Goal: Information Seeking & Learning: Learn about a topic

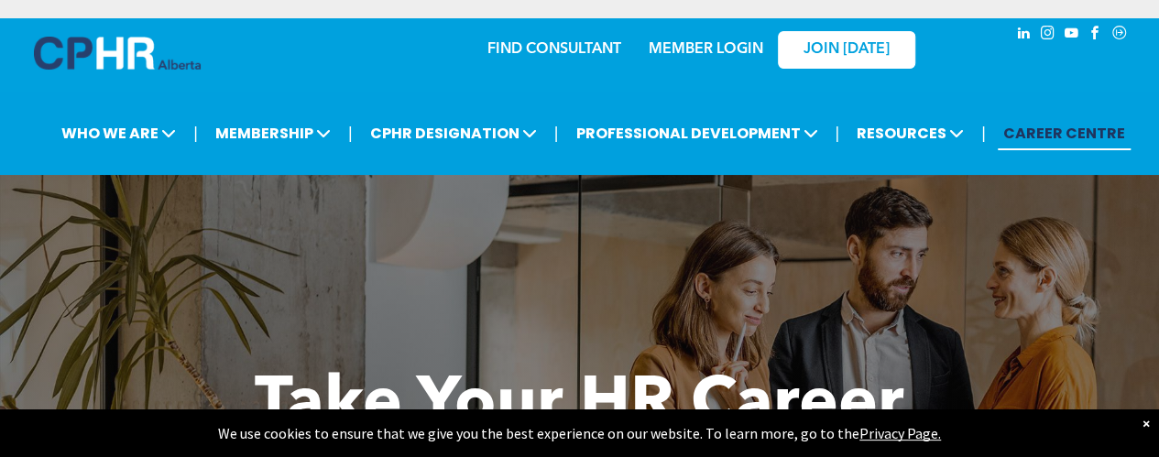
click at [696, 42] on link "MEMBER LOGIN" at bounding box center [706, 49] width 115 height 15
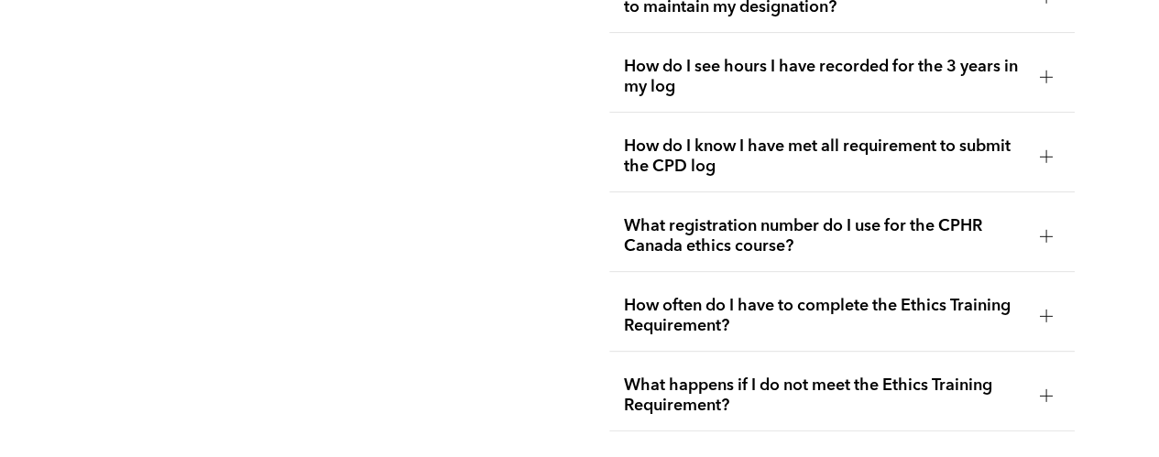
scroll to position [3739, 0]
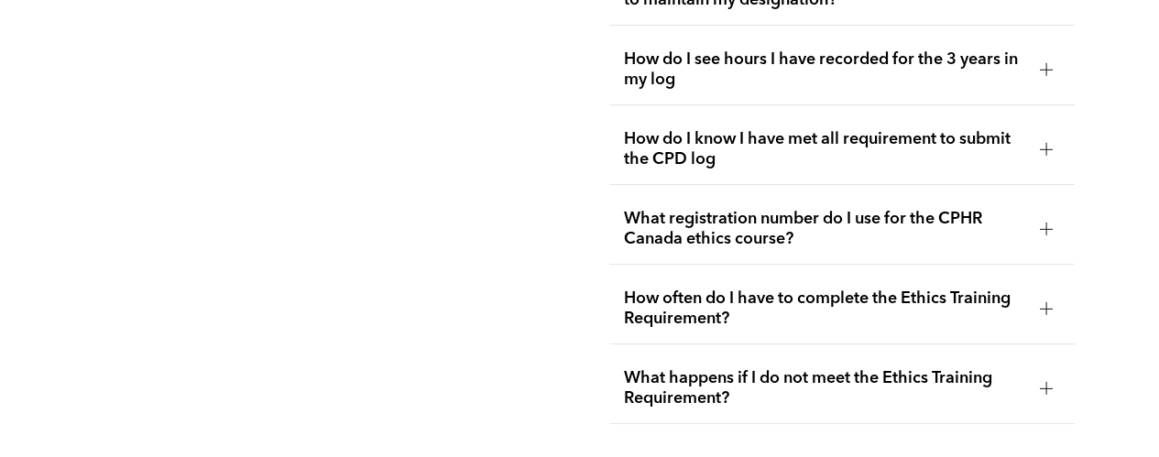
click at [1048, 225] on div at bounding box center [1046, 229] width 13 height 13
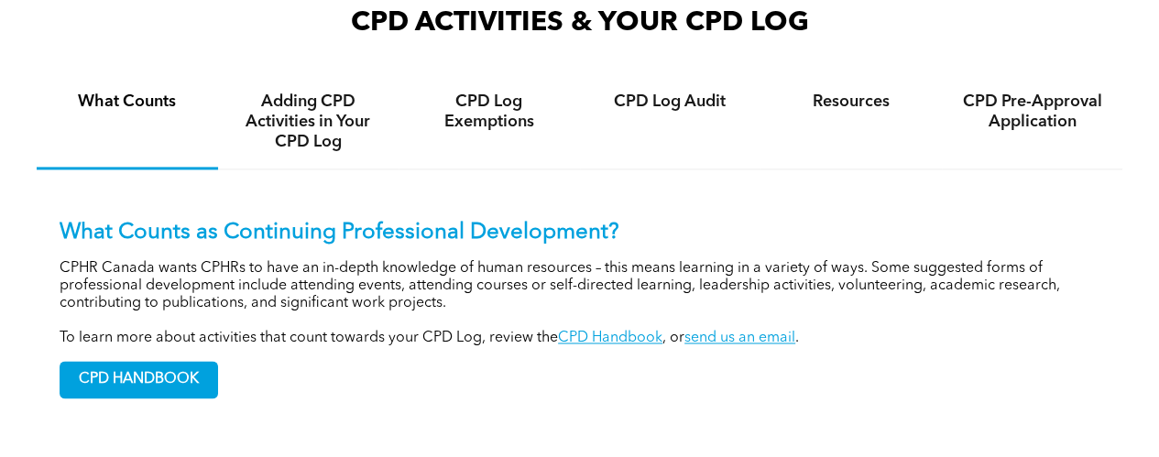
scroll to position [1287, 0]
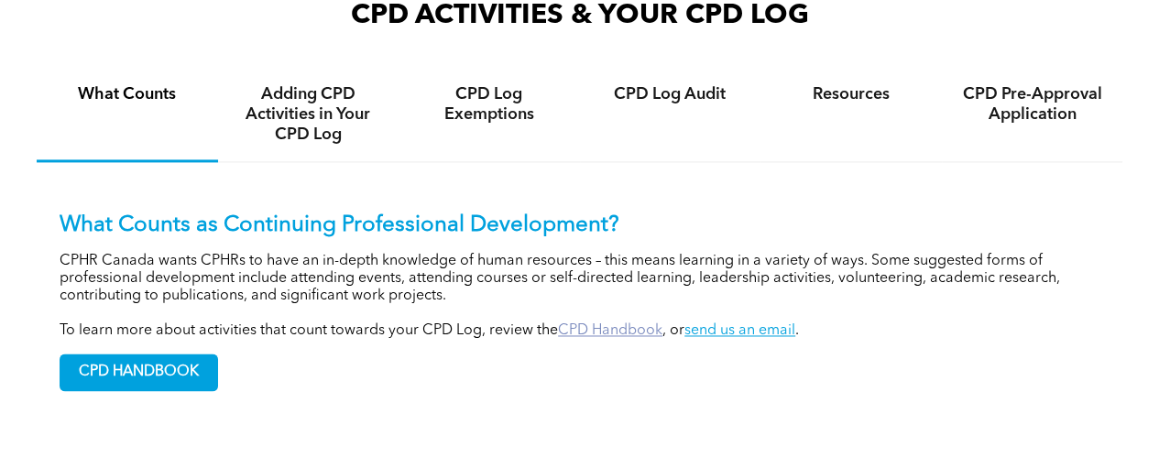
click at [591, 336] on link "CPD Handbook" at bounding box center [610, 330] width 104 height 15
click at [810, 93] on h4 "Resources" at bounding box center [851, 94] width 148 height 20
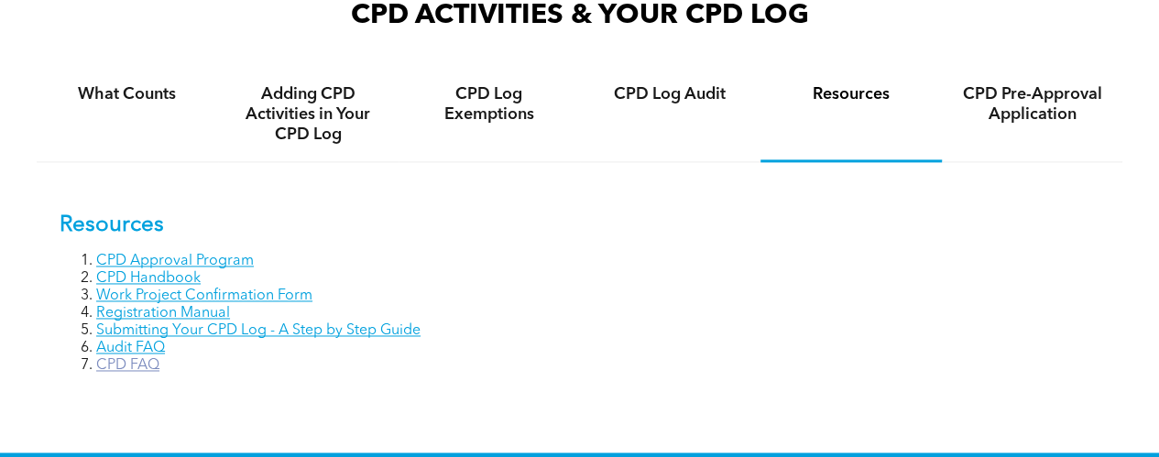
click at [148, 366] on link "CPD FAQ" at bounding box center [127, 365] width 63 height 15
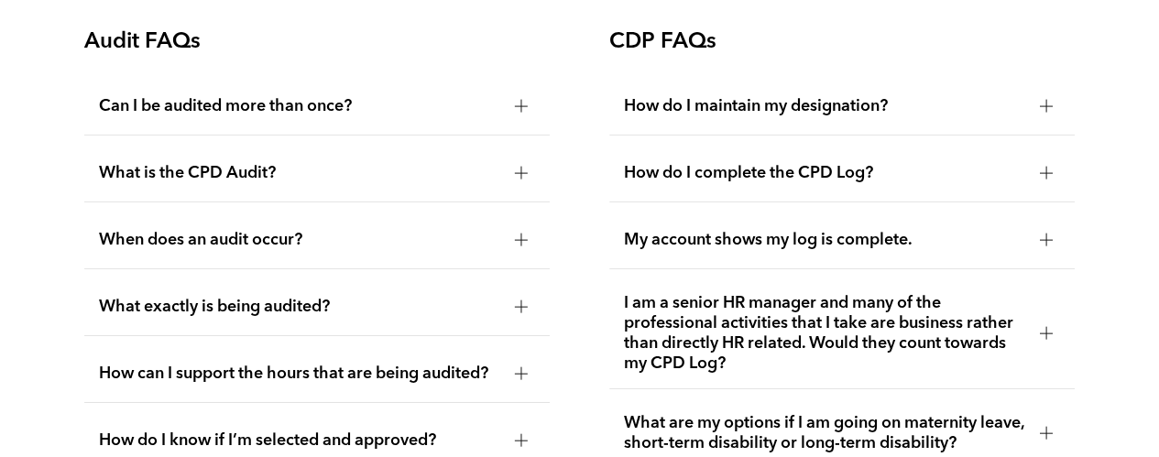
scroll to position [2952, 0]
